Goal: Task Accomplishment & Management: Manage account settings

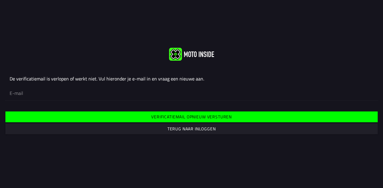
click at [78, 94] on input "email" at bounding box center [192, 93] width 364 height 13
type input "[EMAIL_ADDRESS][DOMAIN_NAME]"
click at [99, 112] on span "Verificatiemail opnieuw versturen" at bounding box center [191, 117] width 363 height 11
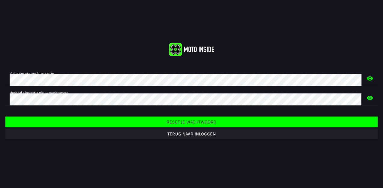
click at [0, 0] on slot "Reset je wachtwoord" at bounding box center [0, 0] width 0 height 0
